Goal: Use online tool/utility: Utilize a website feature to perform a specific function

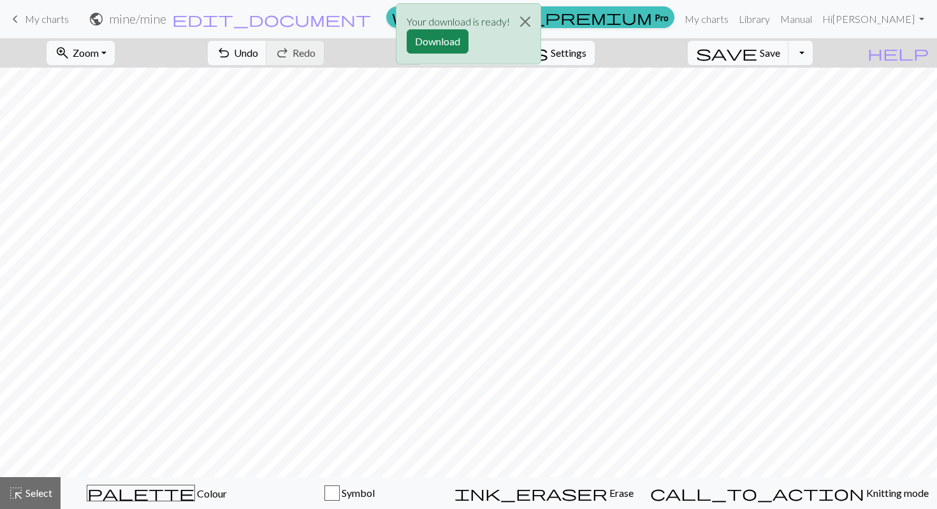
scroll to position [139, 0]
click at [40, 494] on span "Select" at bounding box center [38, 492] width 29 height 12
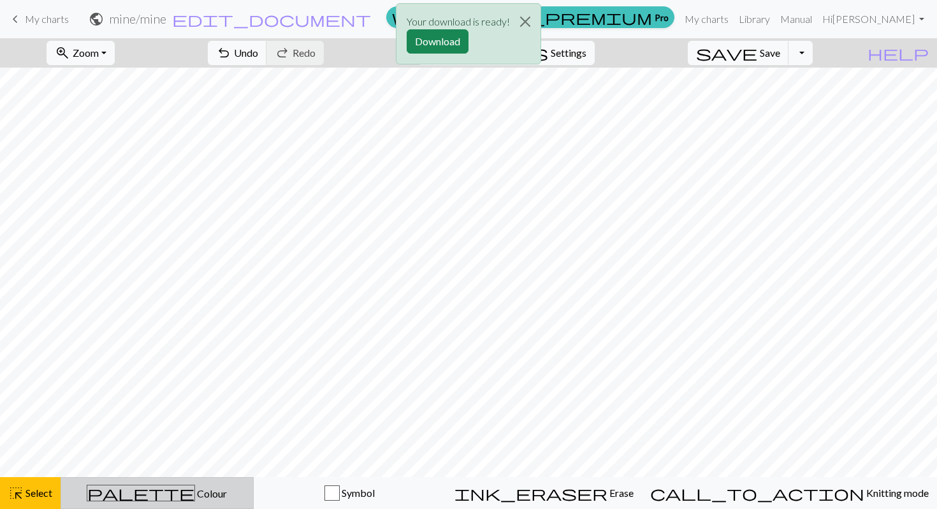
click at [160, 493] on span "palette" at bounding box center [140, 493] width 107 height 18
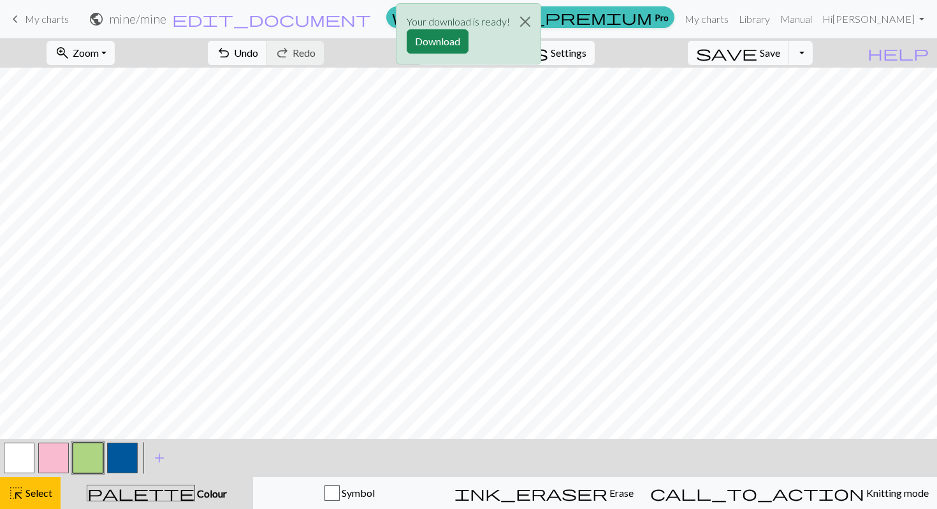
click at [64, 450] on button "button" at bounding box center [53, 457] width 31 height 31
click at [528, 20] on button "Close" at bounding box center [525, 22] width 31 height 36
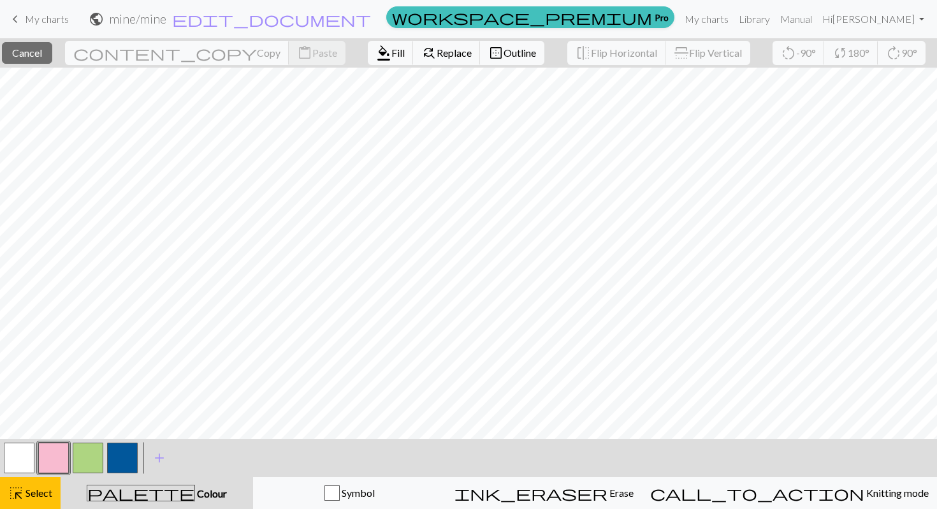
click at [58, 452] on button "button" at bounding box center [53, 457] width 31 height 31
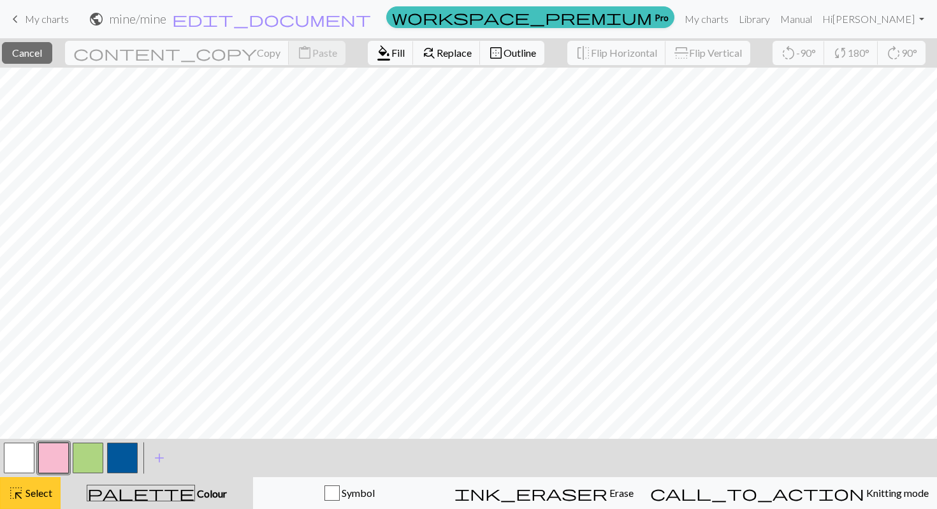
click at [35, 503] on button "highlight_alt Select Select" at bounding box center [30, 493] width 61 height 32
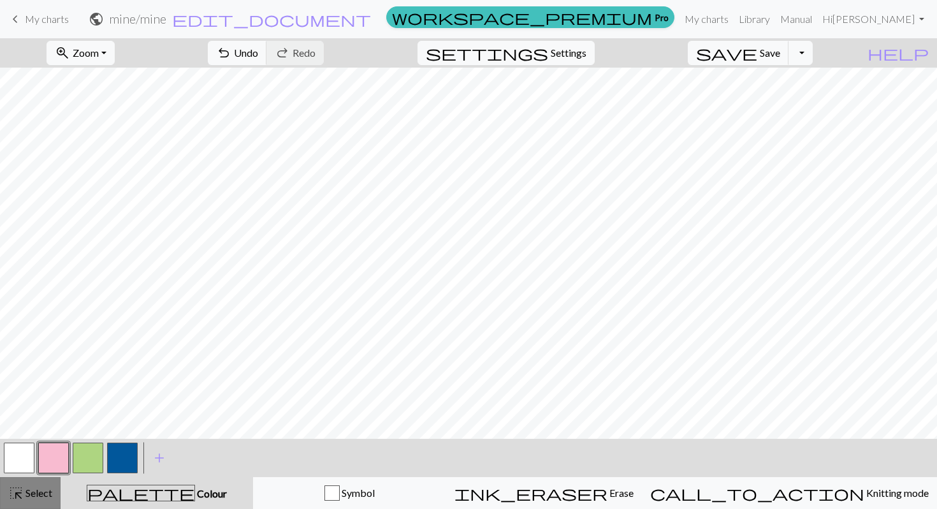
click at [41, 491] on span "Select" at bounding box center [38, 492] width 29 height 12
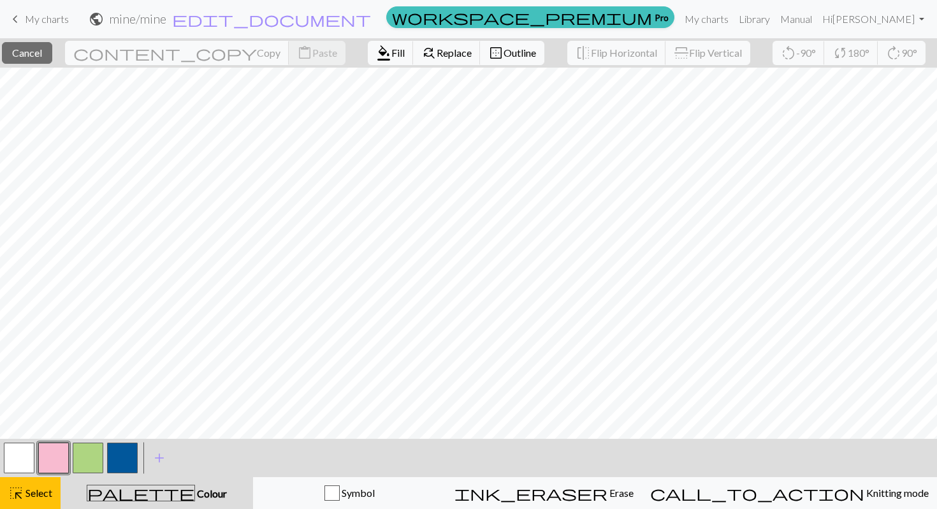
click at [59, 458] on button "button" at bounding box center [53, 457] width 31 height 31
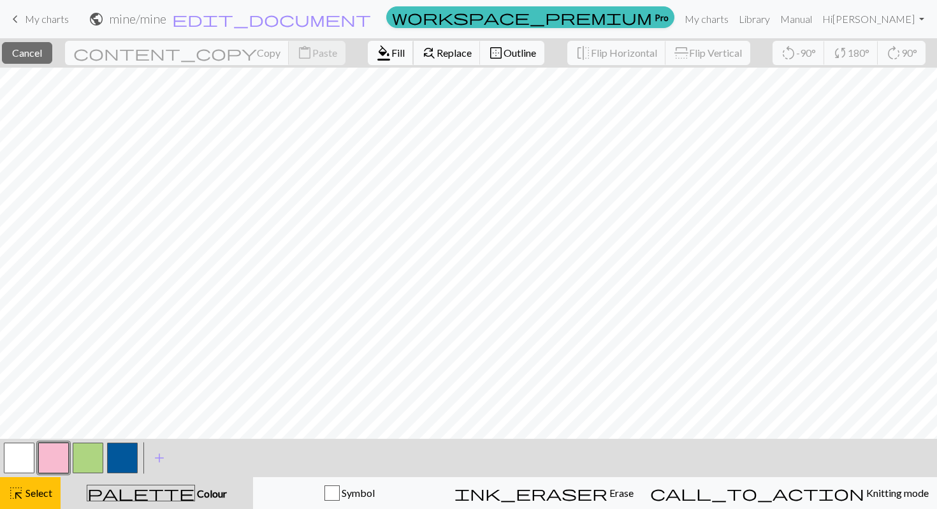
click at [368, 46] on button "format_color_fill Fill" at bounding box center [391, 53] width 46 height 24
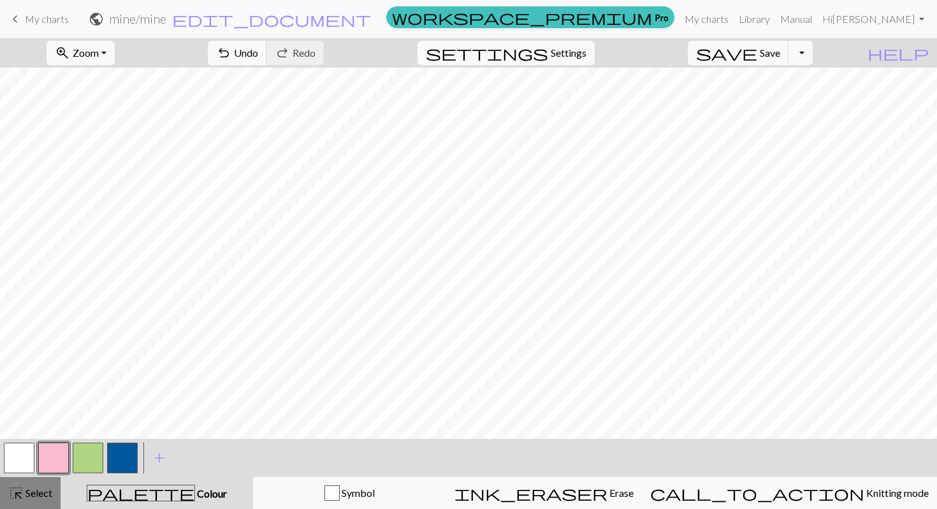
click at [35, 489] on span "Select" at bounding box center [38, 492] width 29 height 12
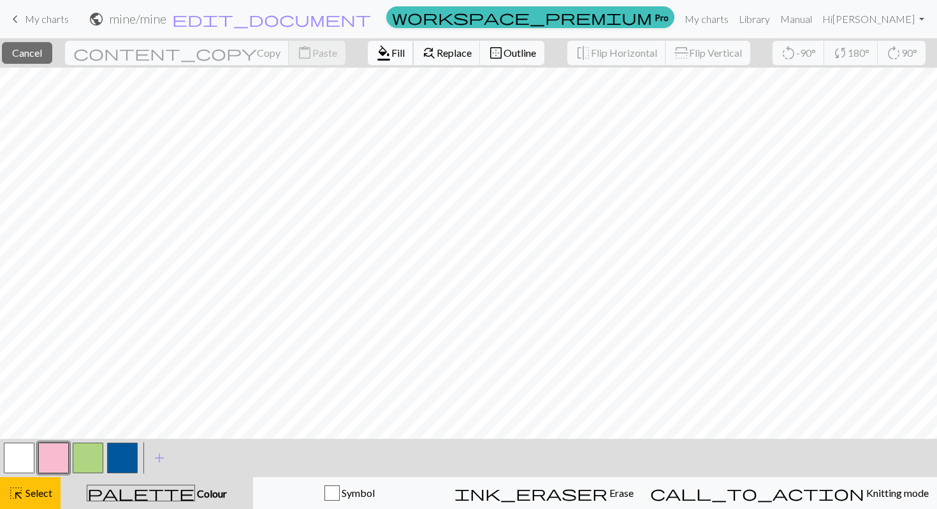
click at [391, 52] on span "Fill" at bounding box center [397, 53] width 13 height 12
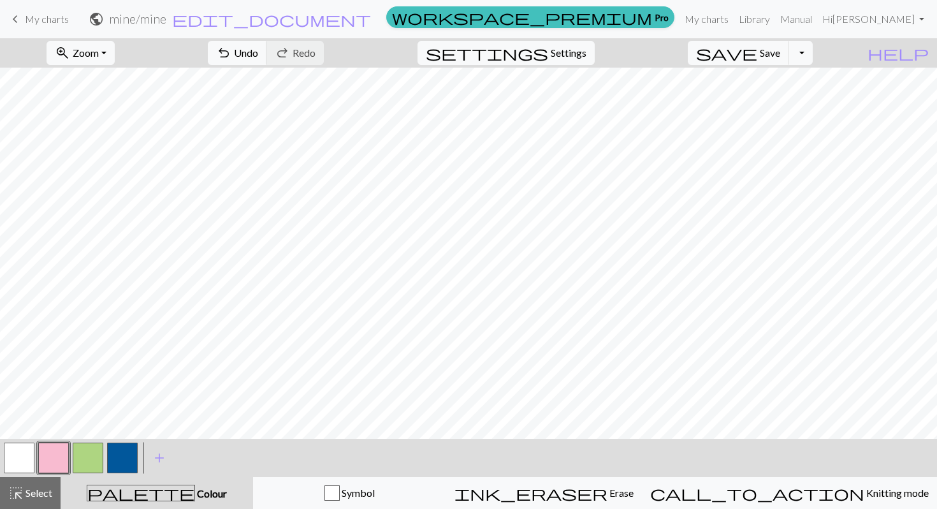
click at [85, 449] on button "button" at bounding box center [88, 457] width 31 height 31
